Goal: Obtain resource: Obtain resource

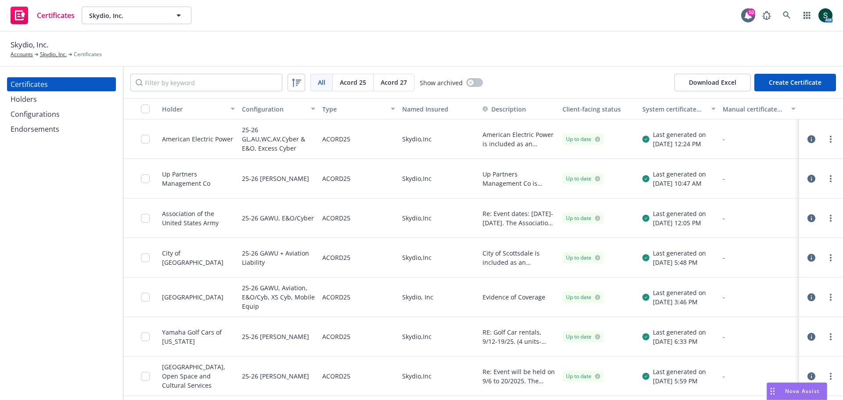
click at [807, 140] on icon "button" at bounding box center [811, 139] width 8 height 8
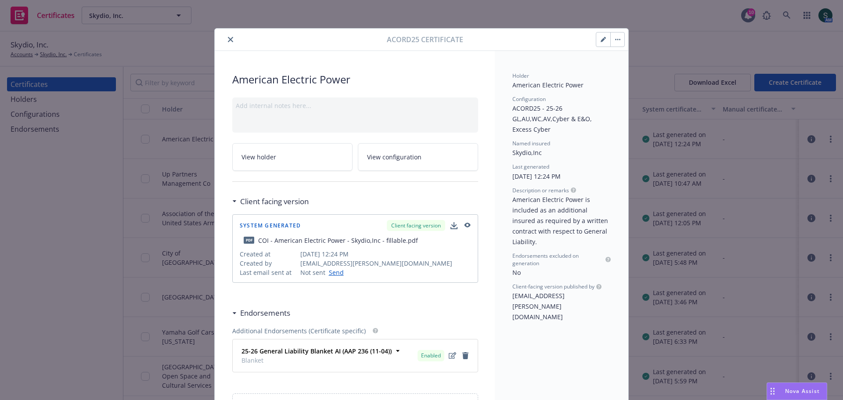
click at [464, 225] on icon "button" at bounding box center [467, 226] width 8 height 6
click at [228, 40] on icon "close" at bounding box center [230, 39] width 5 height 5
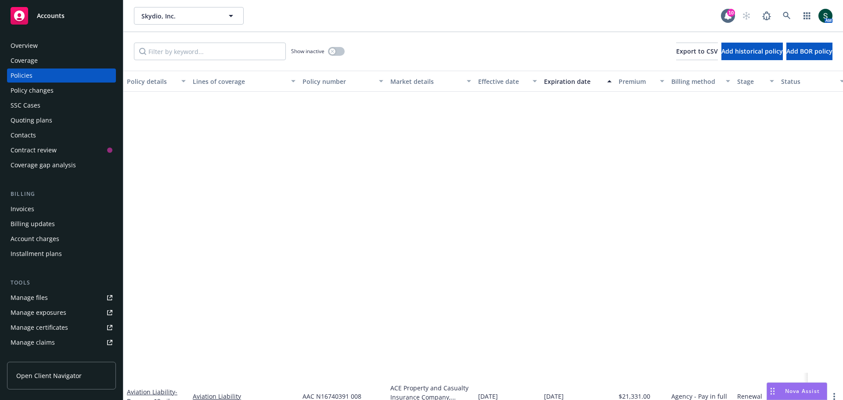
scroll to position [324, 0]
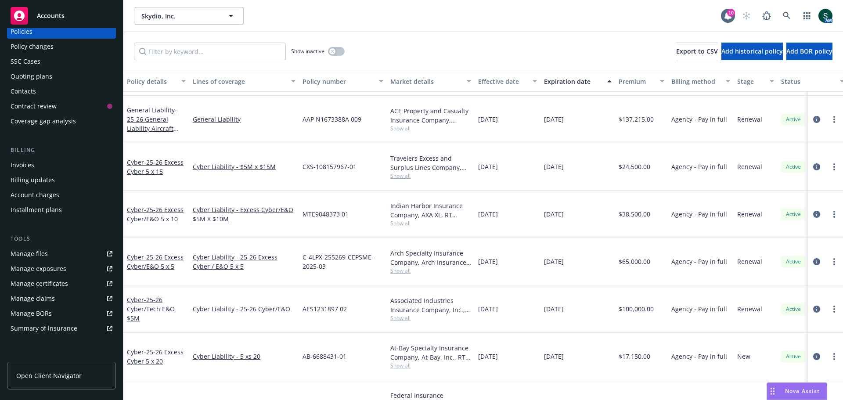
click at [61, 17] on span "Accounts" at bounding box center [51, 15] width 28 height 7
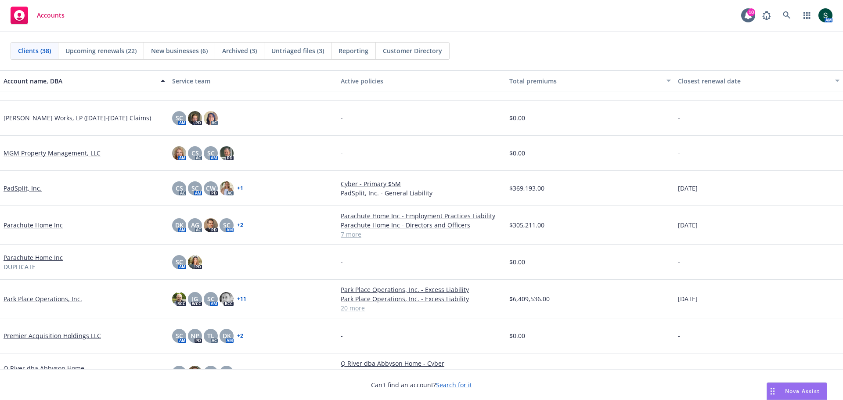
scroll to position [790, 0]
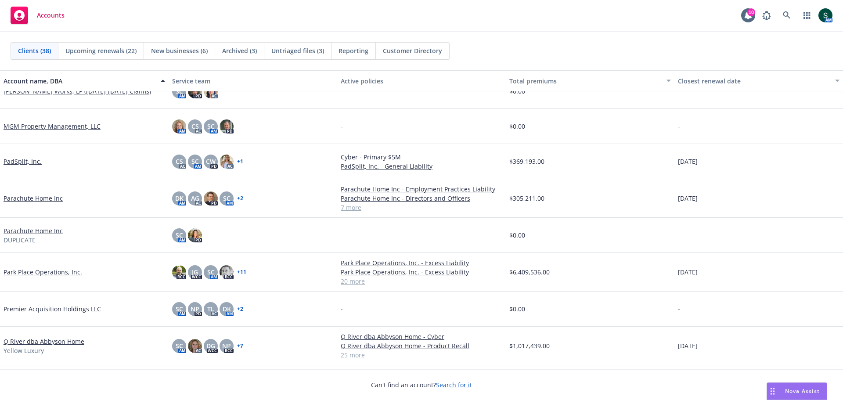
click at [47, 341] on link "Q River dba Abbyson Home" at bounding box center [44, 341] width 81 height 9
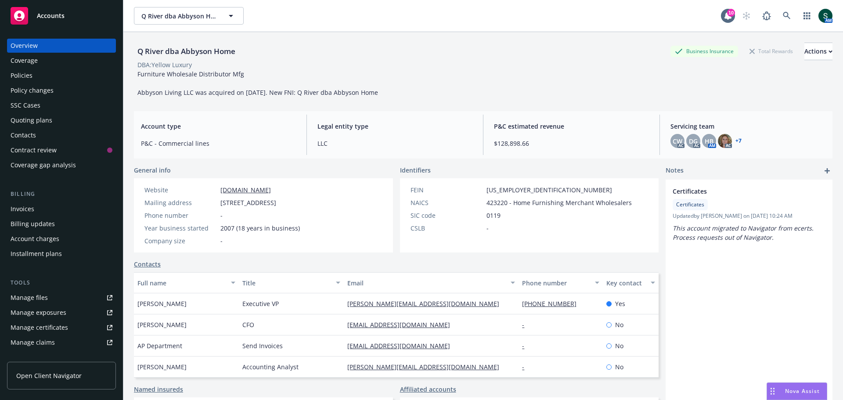
click at [27, 74] on div "Policies" at bounding box center [22, 75] width 22 height 14
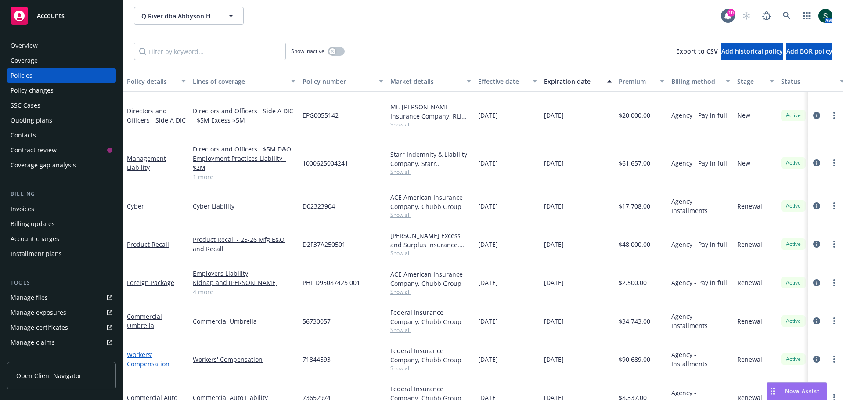
click at [145, 351] on link "Workers' Compensation" at bounding box center [148, 359] width 43 height 18
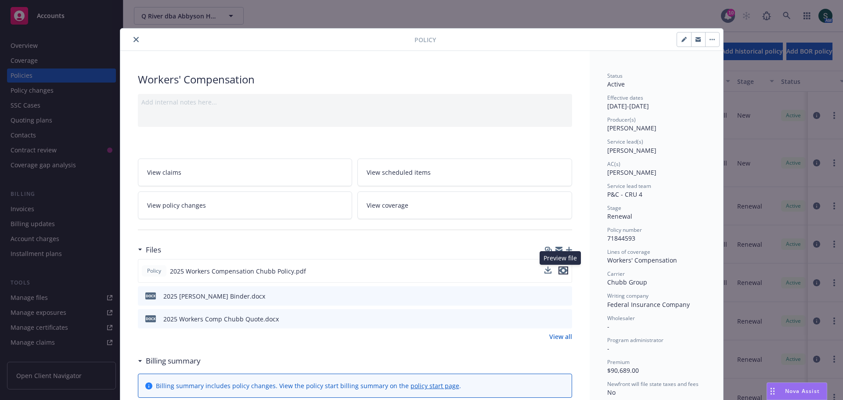
click at [562, 267] on icon "preview file" at bounding box center [563, 270] width 8 height 6
click at [131, 43] on button "close" at bounding box center [136, 39] width 11 height 11
